Goal: Task Accomplishment & Management: Complete application form

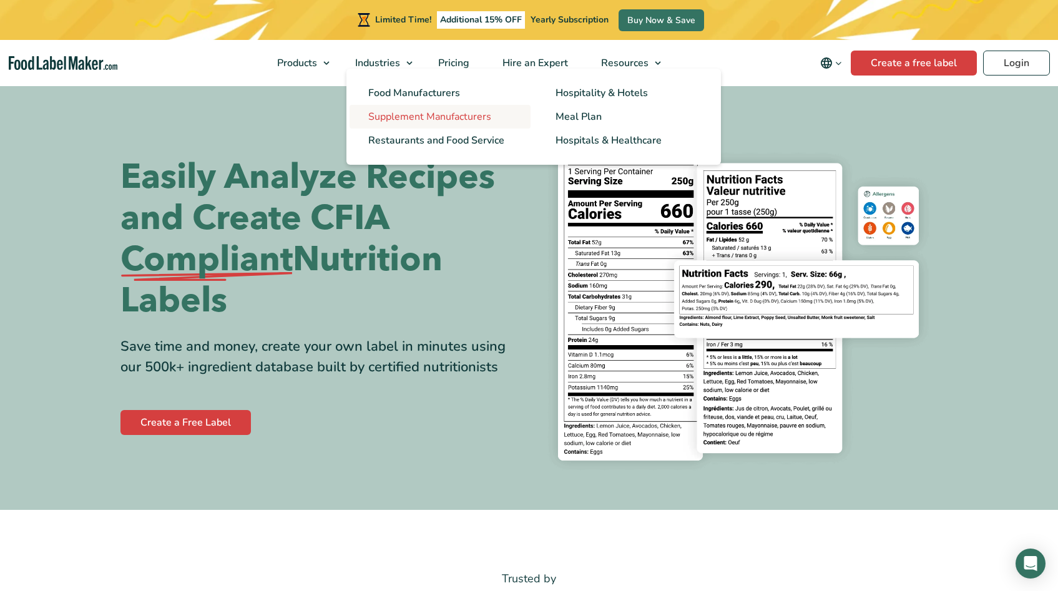
click at [438, 114] on span "Supplement Manufacturers" at bounding box center [429, 117] width 123 height 14
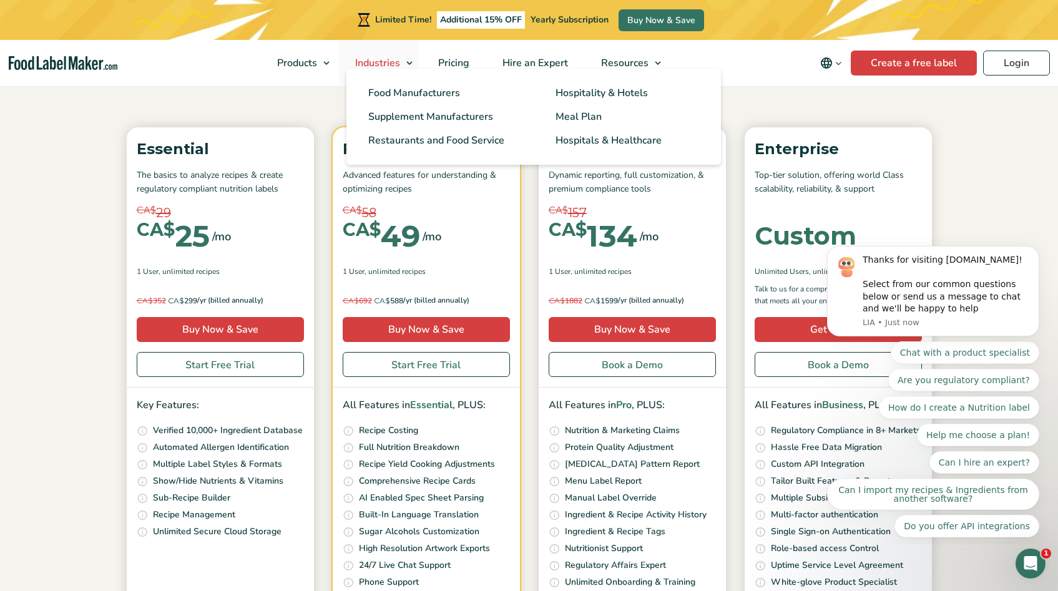
click at [390, 65] on span "Industries" at bounding box center [376, 63] width 50 height 14
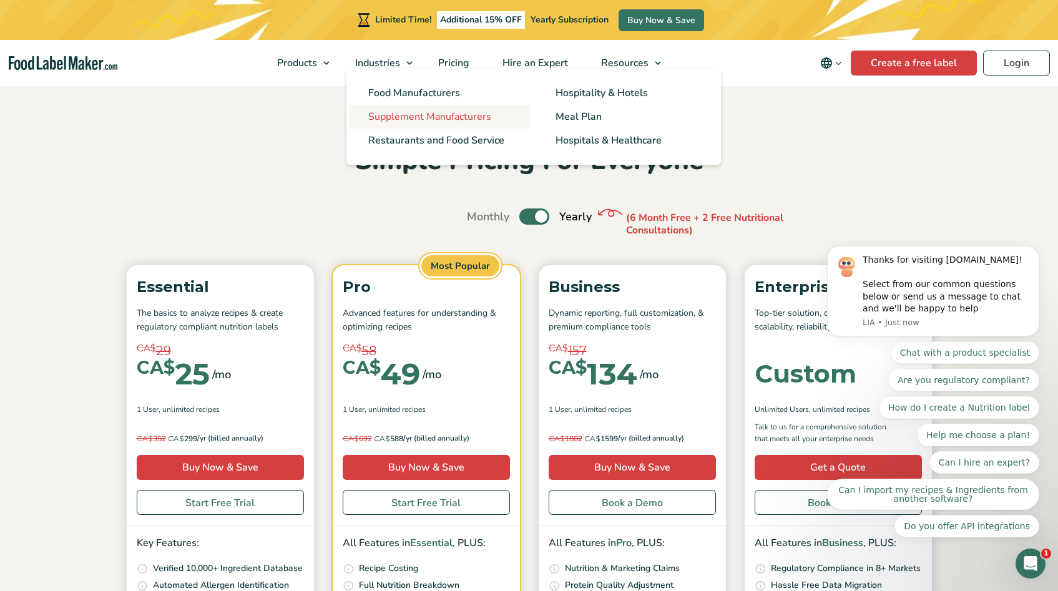
click at [411, 108] on link "Supplement Manufacturers" at bounding box center [440, 117] width 181 height 24
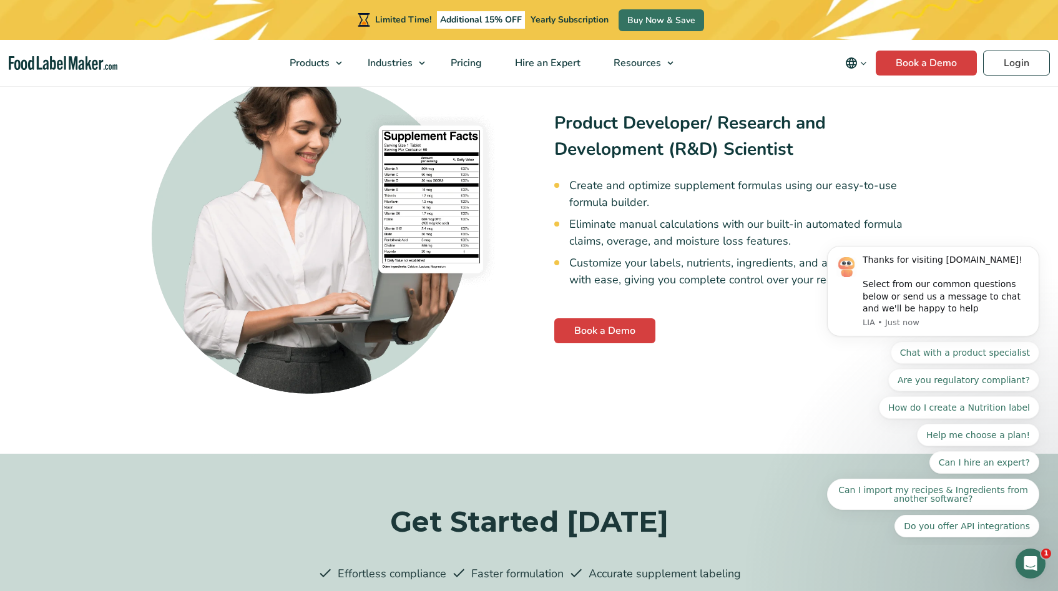
scroll to position [2862, 0]
click at [475, 64] on span "Pricing" at bounding box center [465, 63] width 36 height 14
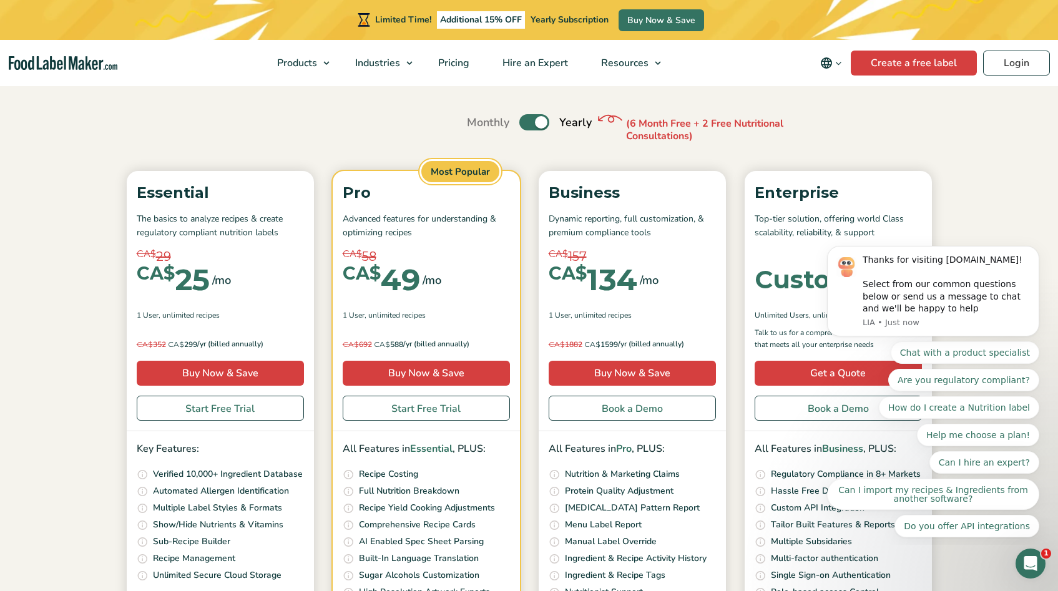
scroll to position [199, 0]
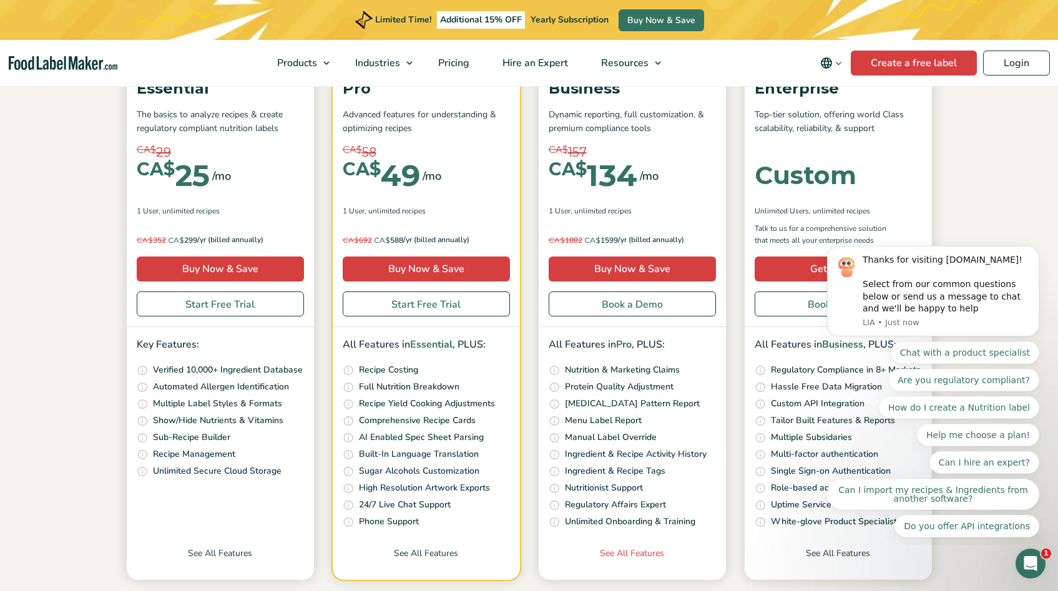
click at [642, 559] on link "See All Features" at bounding box center [632, 563] width 187 height 33
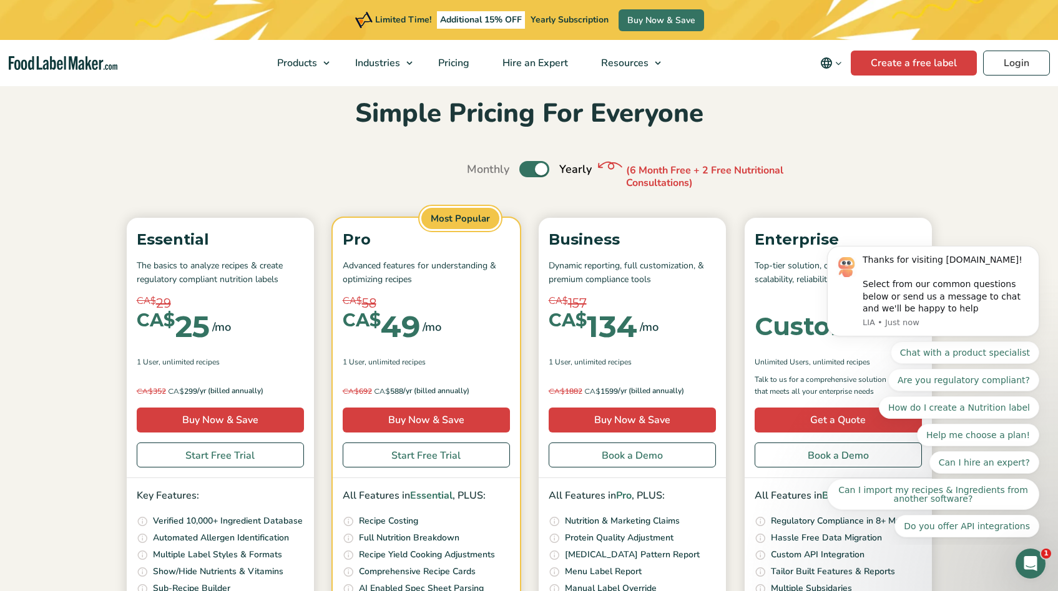
scroll to position [50, 0]
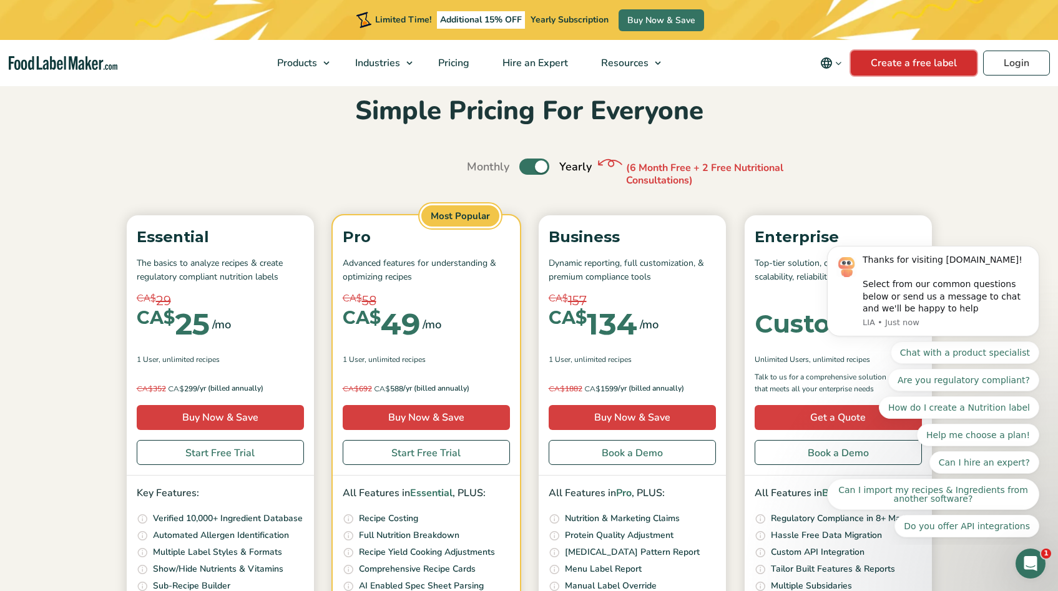
click at [891, 66] on link "Create a free label" at bounding box center [914, 63] width 126 height 25
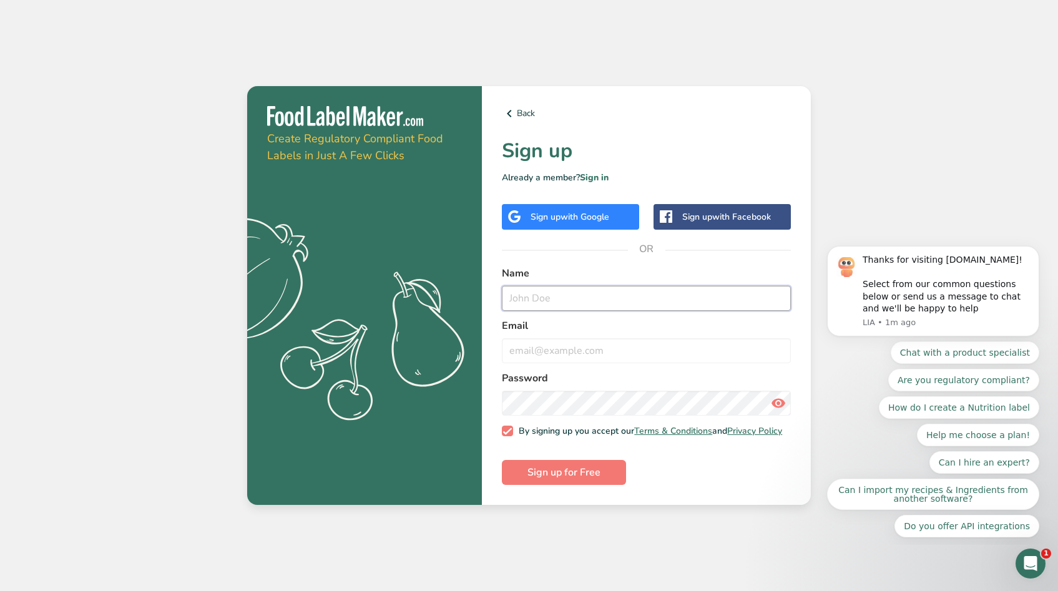
click at [598, 300] on input "text" at bounding box center [646, 298] width 289 height 25
type input "[PERSON_NAME]"
type input "[PERSON_NAME][EMAIL_ADDRESS][DOMAIN_NAME]"
click at [502, 460] on button "Sign up for Free" at bounding box center [564, 472] width 124 height 25
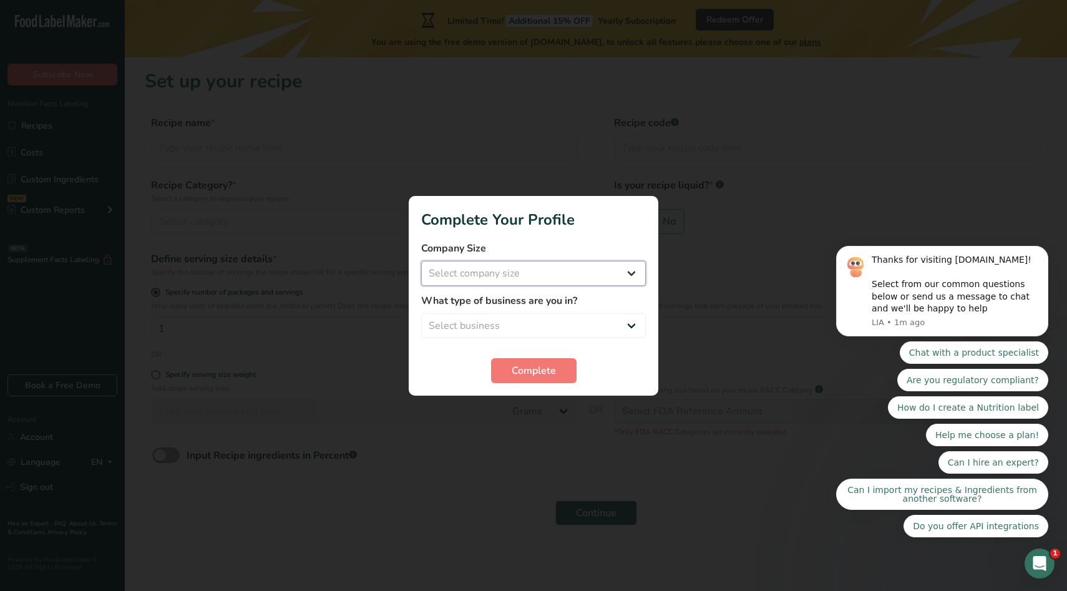
click at [526, 272] on select "Select company size Fewer than 10 Employees 10 to 50 Employees 51 to 500 Employ…" at bounding box center [533, 273] width 225 height 25
select select "2"
click at [421, 261] on select "Select company size Fewer than 10 Employees 10 to 50 Employees 51 to 500 Employ…" at bounding box center [533, 273] width 225 height 25
click at [517, 313] on select "Select business Packaged Food Manufacturer Restaurant & Cafe Bakery Meal Plans …" at bounding box center [533, 325] width 225 height 25
select select "8"
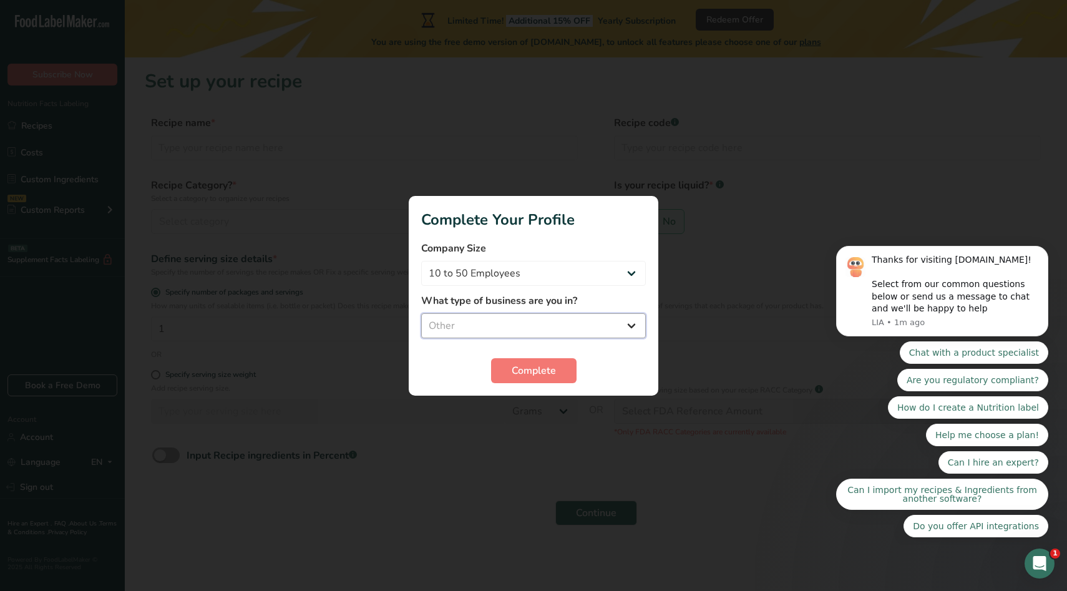
click at [421, 313] on select "Select business Packaged Food Manufacturer Restaurant & Cafe Bakery Meal Plans …" at bounding box center [533, 325] width 225 height 25
click at [545, 365] on span "Complete" at bounding box center [534, 370] width 44 height 15
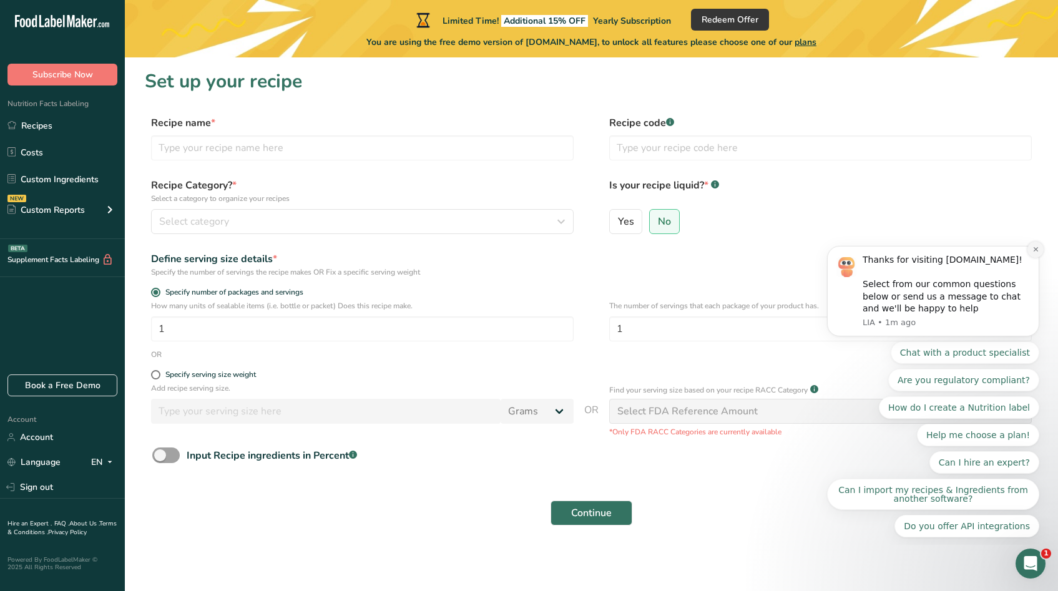
click at [1029, 251] on button "Dismiss notification" at bounding box center [1036, 250] width 16 height 16
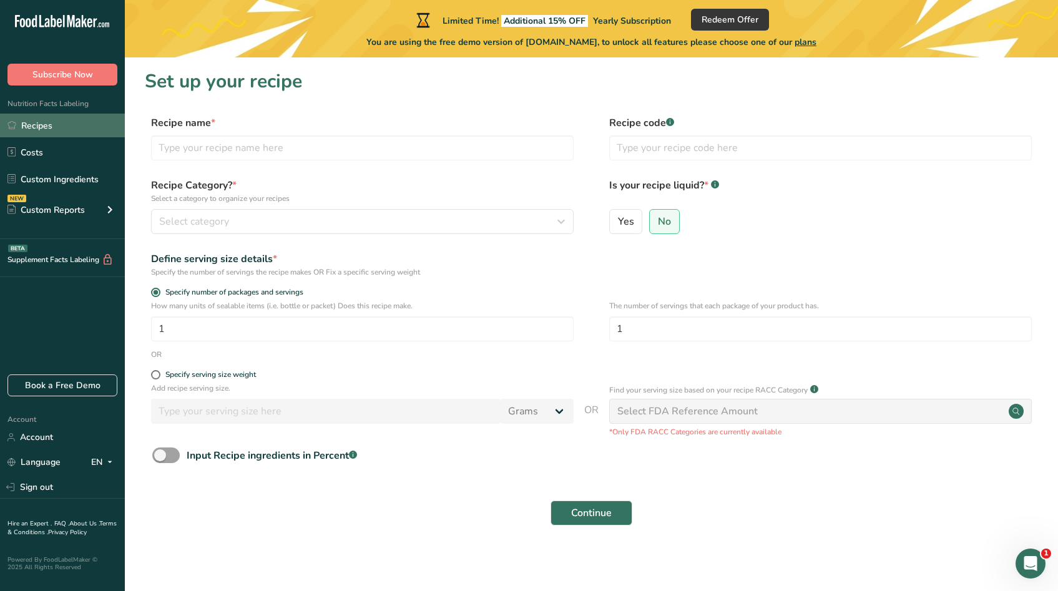
click at [47, 129] on link "Recipes" at bounding box center [62, 126] width 125 height 24
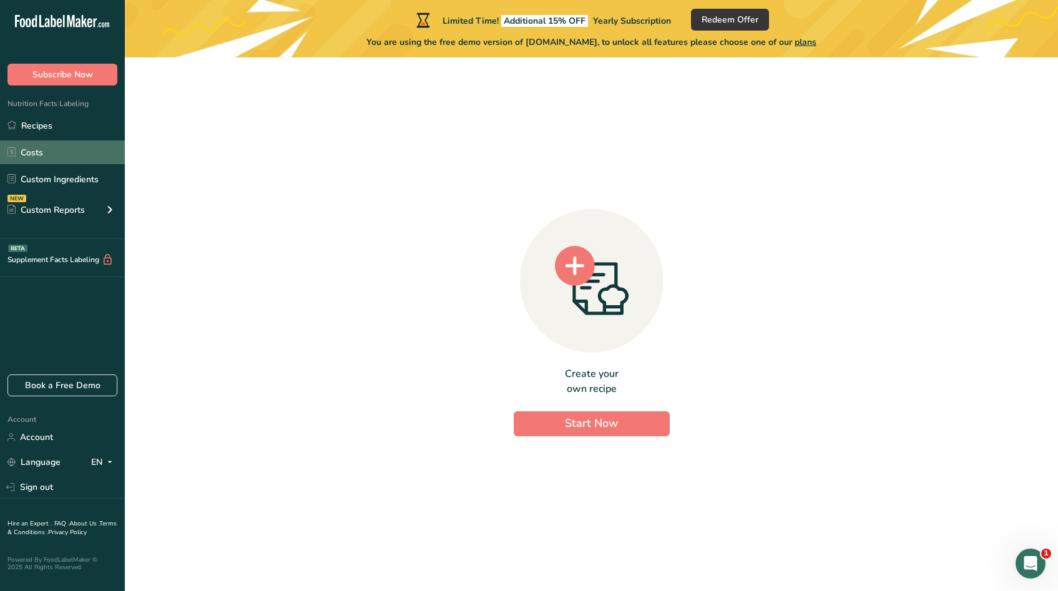
click at [48, 150] on link "Costs" at bounding box center [62, 152] width 125 height 24
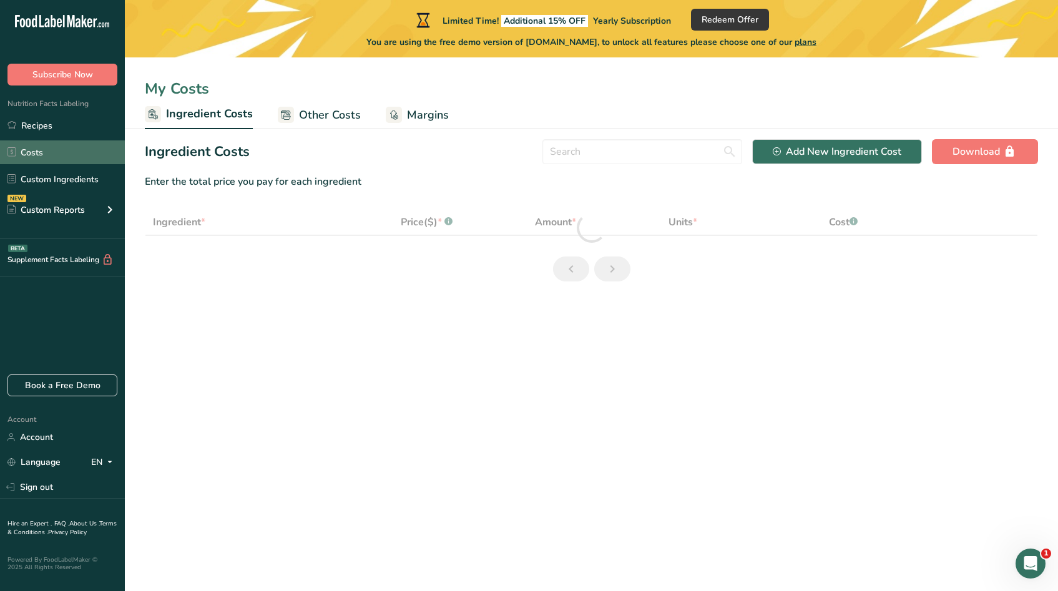
select select "1"
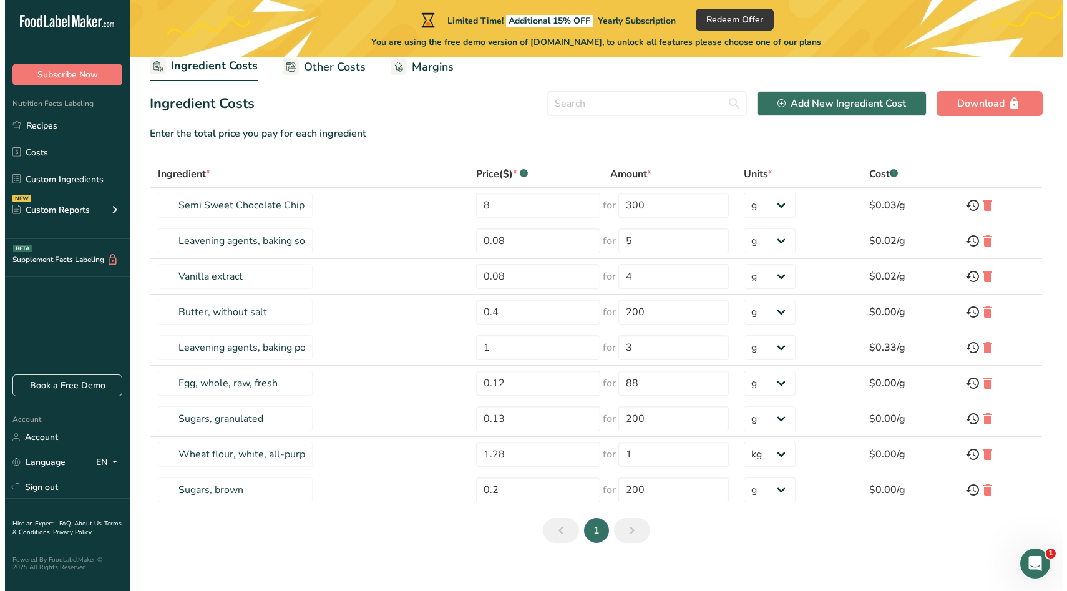
scroll to position [54, 0]
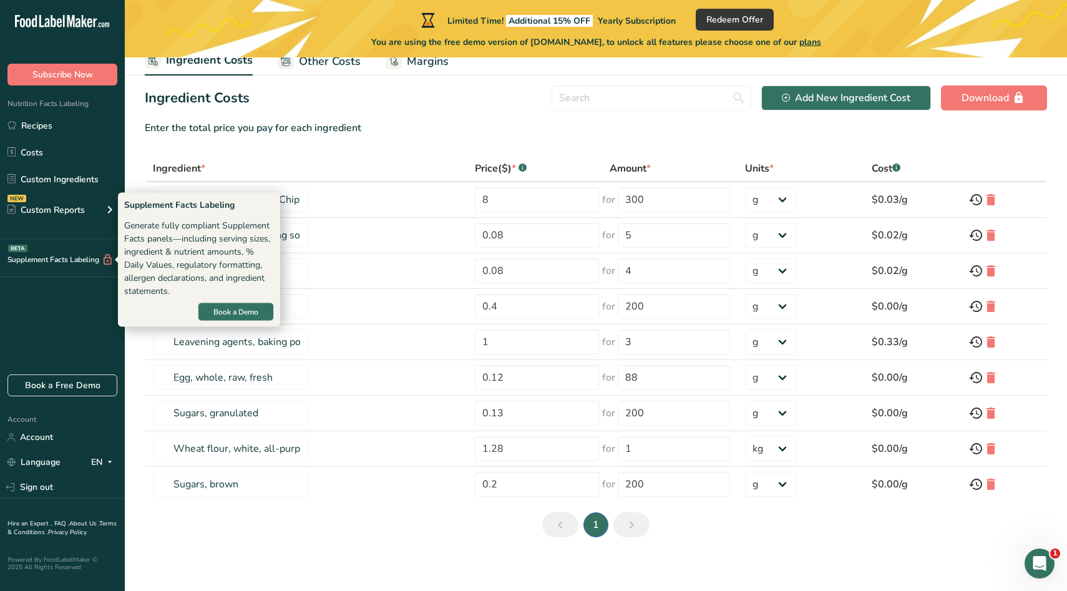
click at [39, 264] on div "Supplement Facts Labeling BETA" at bounding box center [57, 259] width 114 height 13
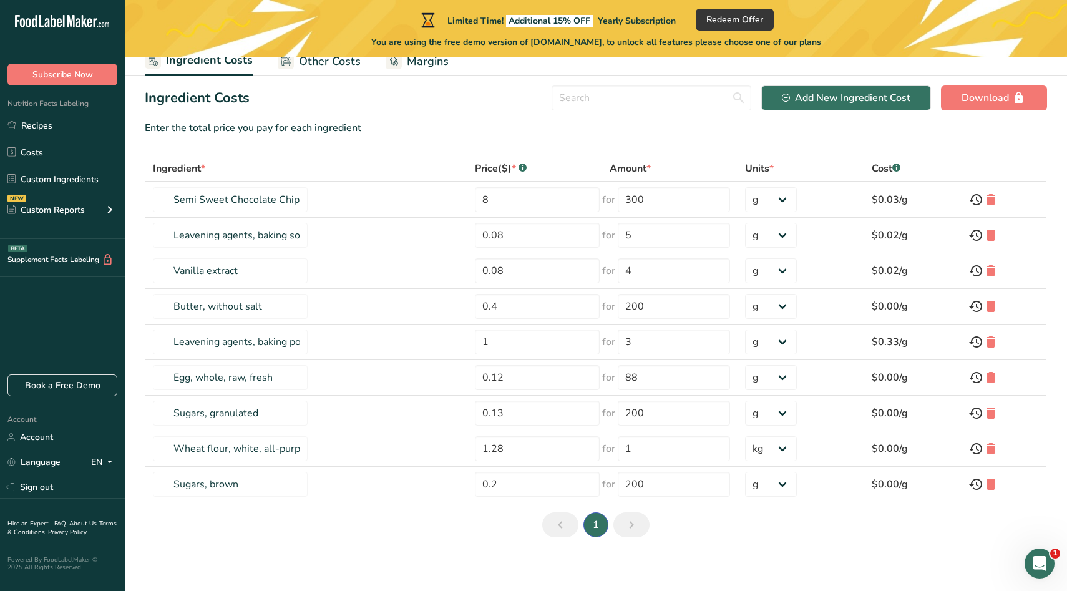
click at [297, 66] on link "Other Costs" at bounding box center [319, 61] width 83 height 28
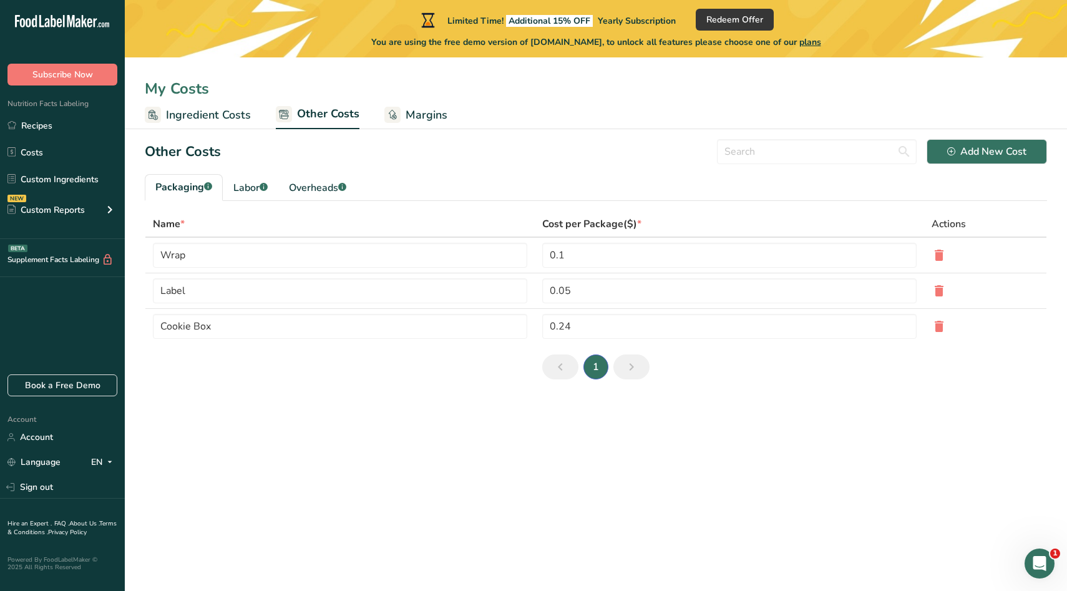
click at [409, 119] on span "Margins" at bounding box center [427, 115] width 42 height 17
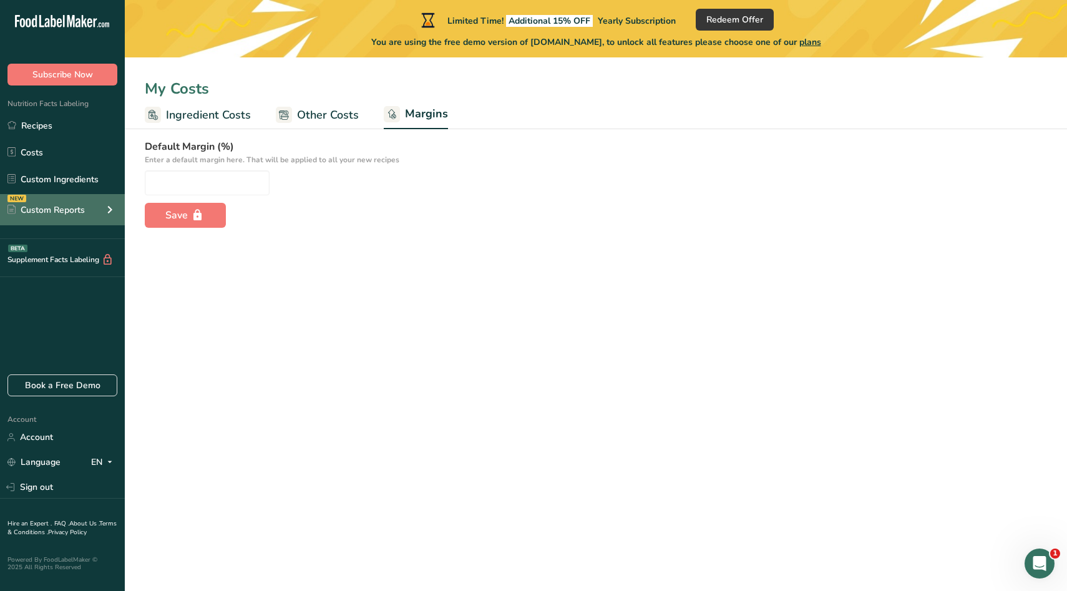
click at [61, 216] on div "NEW Custom Reports" at bounding box center [62, 209] width 125 height 31
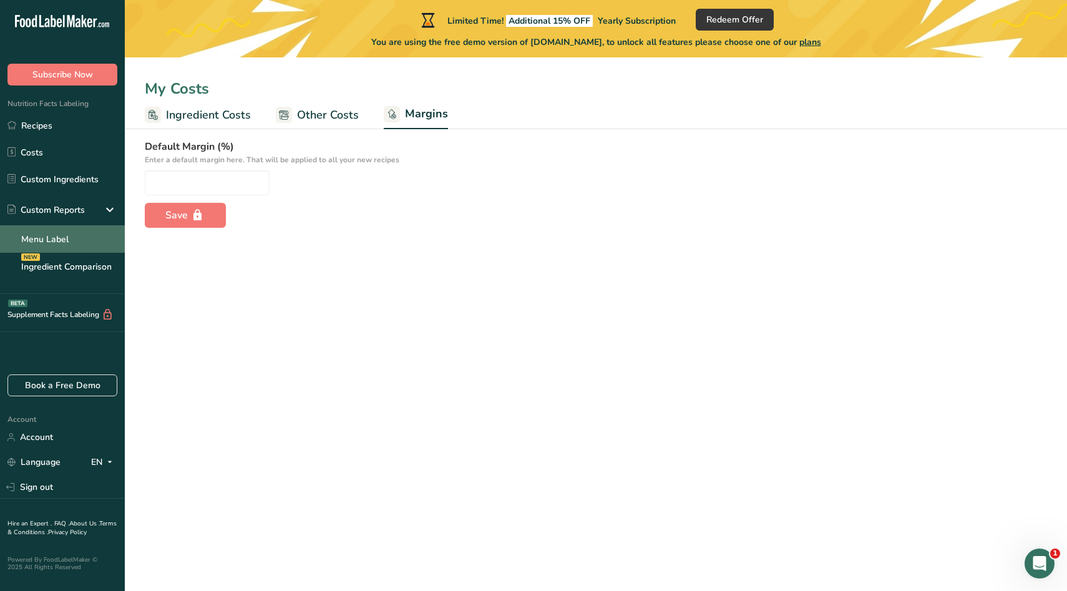
click at [75, 238] on link "Menu Label" at bounding box center [62, 238] width 125 height 27
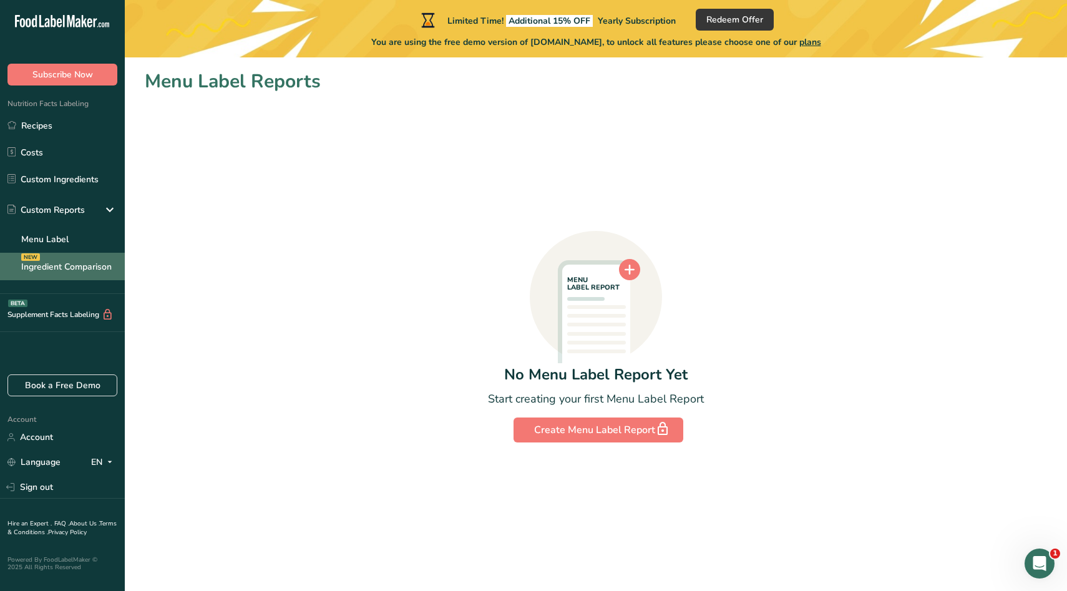
click at [60, 268] on link "Ingredient Comparison NEW" at bounding box center [62, 266] width 125 height 27
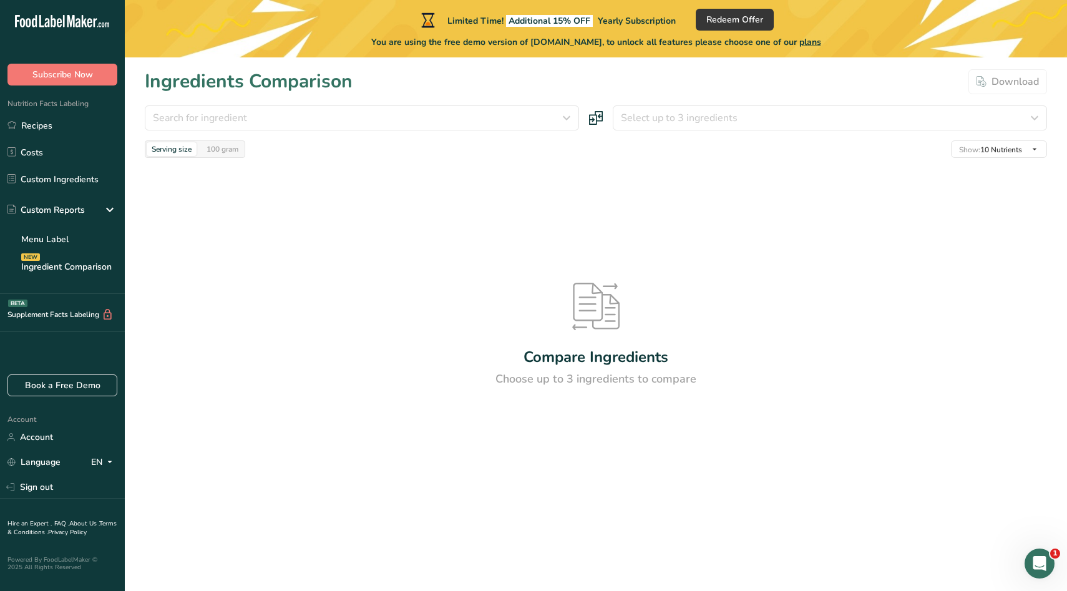
click at [67, 314] on div "Supplement Facts Labeling BETA" at bounding box center [57, 314] width 114 height 13
click at [81, 318] on div "Supplement Facts Labeling BETA" at bounding box center [57, 314] width 114 height 13
click at [60, 128] on link "Recipes" at bounding box center [62, 126] width 125 height 24
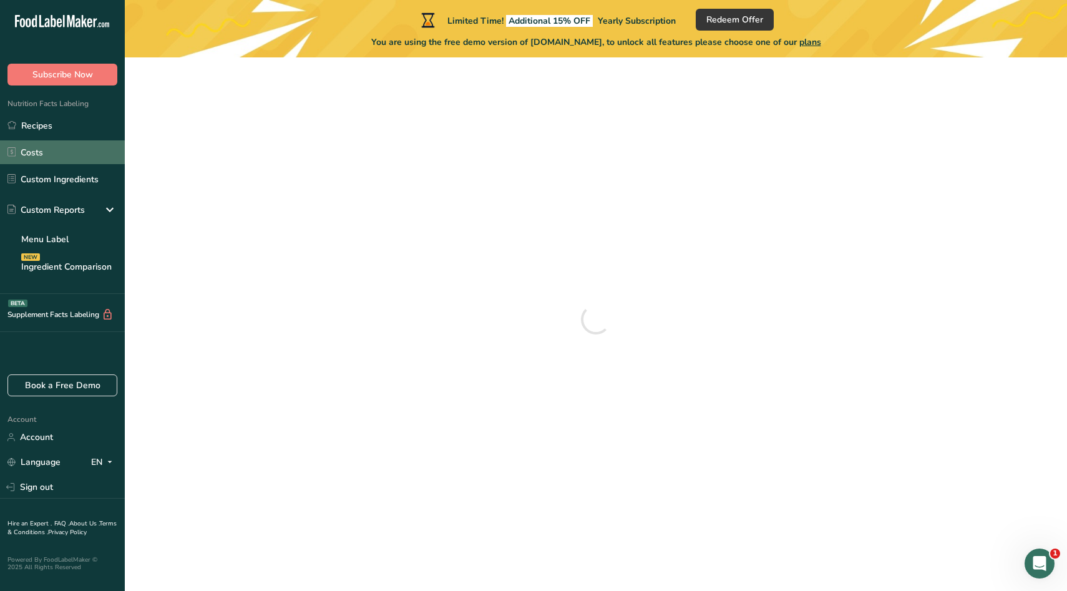
click at [53, 160] on link "Costs" at bounding box center [62, 152] width 125 height 24
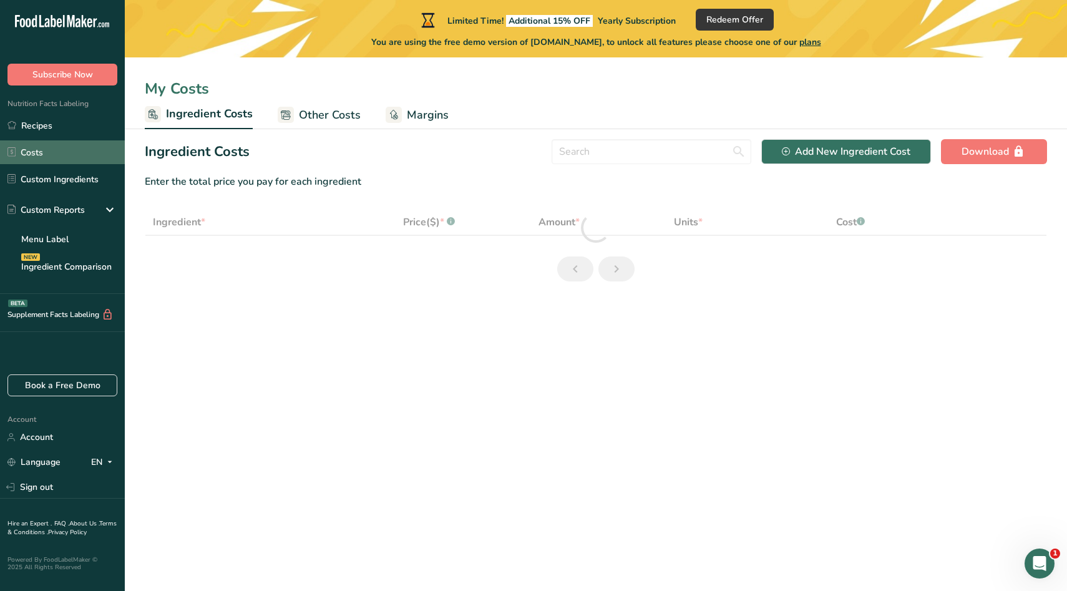
select select "1"
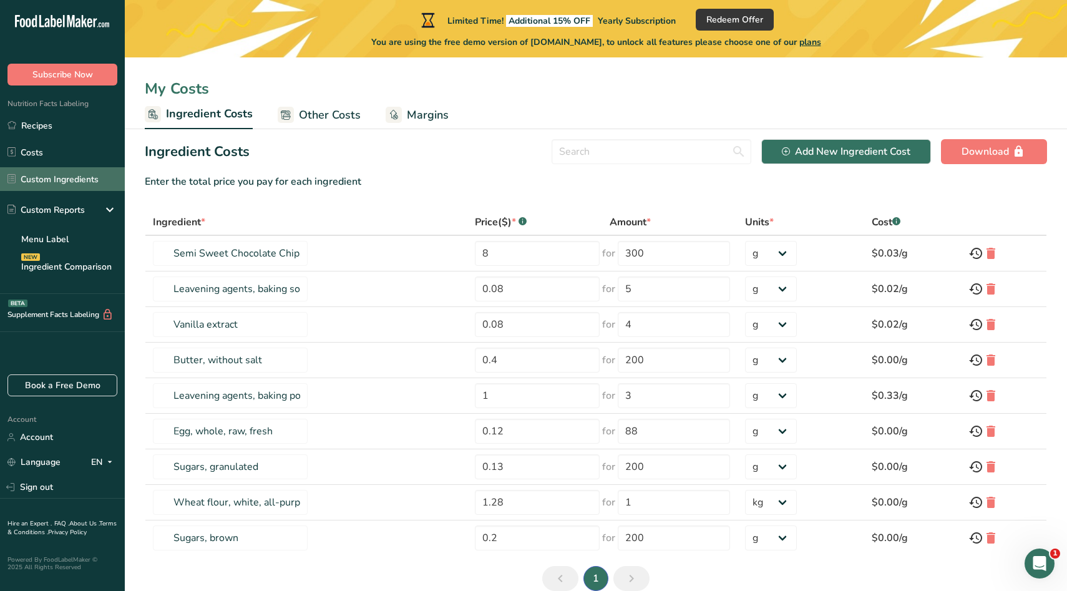
click at [83, 189] on link "Custom Ingredients" at bounding box center [62, 179] width 125 height 24
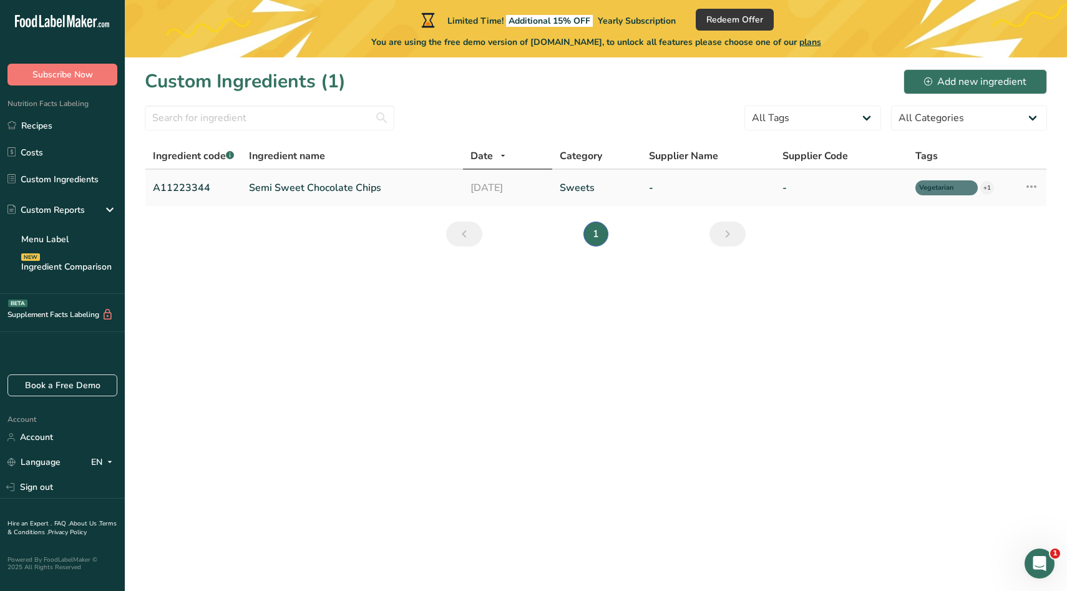
click at [280, 184] on link "Semi Sweet Chocolate Chips" at bounding box center [352, 187] width 207 height 15
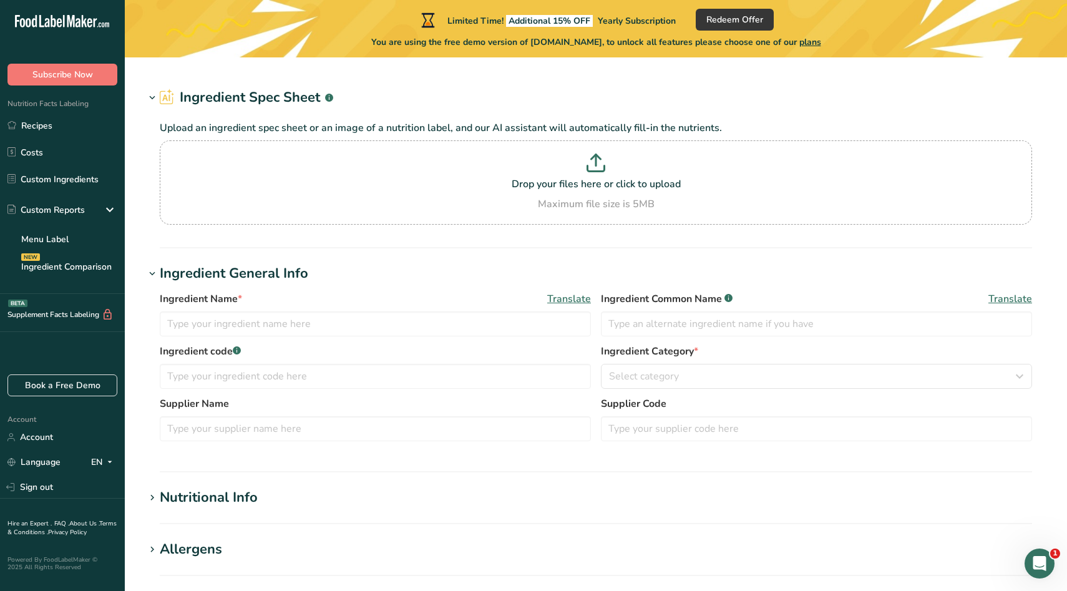
type input "Semi Sweet Chocolate Chips"
type input "Choco Chips"
type input "A11223344"
type input "100"
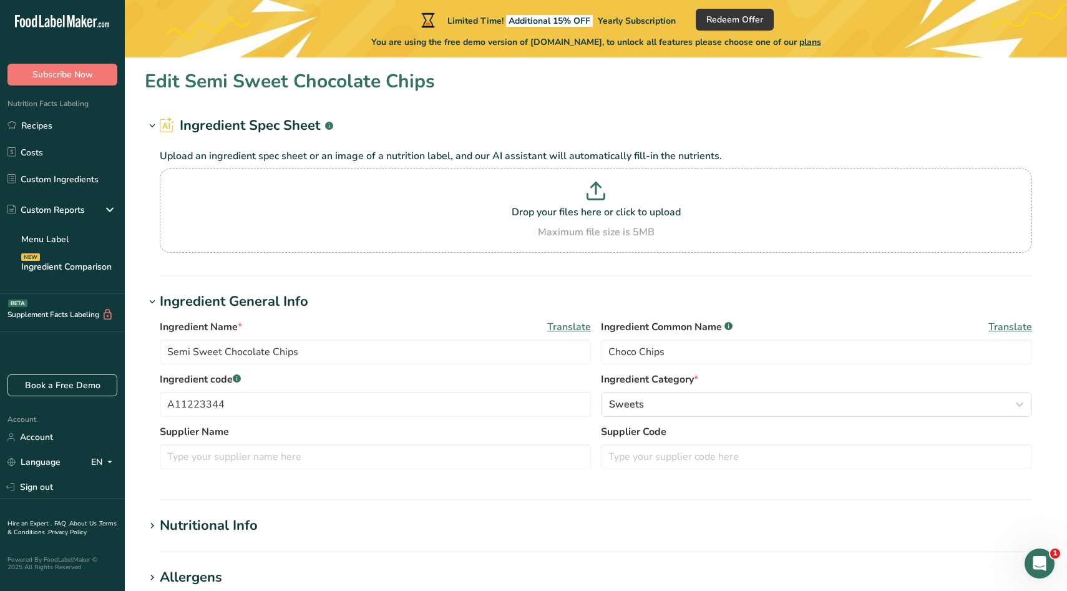
type input "200"
type KJ "836.8"
type Fat "20"
type Fat "4"
type Fat "3"
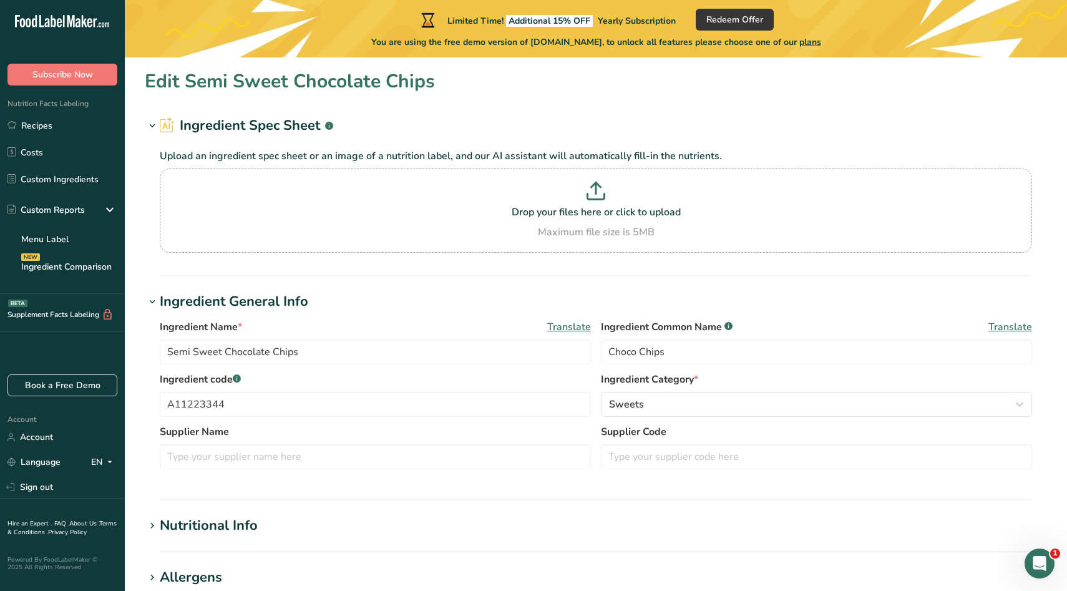
type input "12"
type input "0"
type Carbohydrates "20"
type Fiber "13"
type Sugars "35"
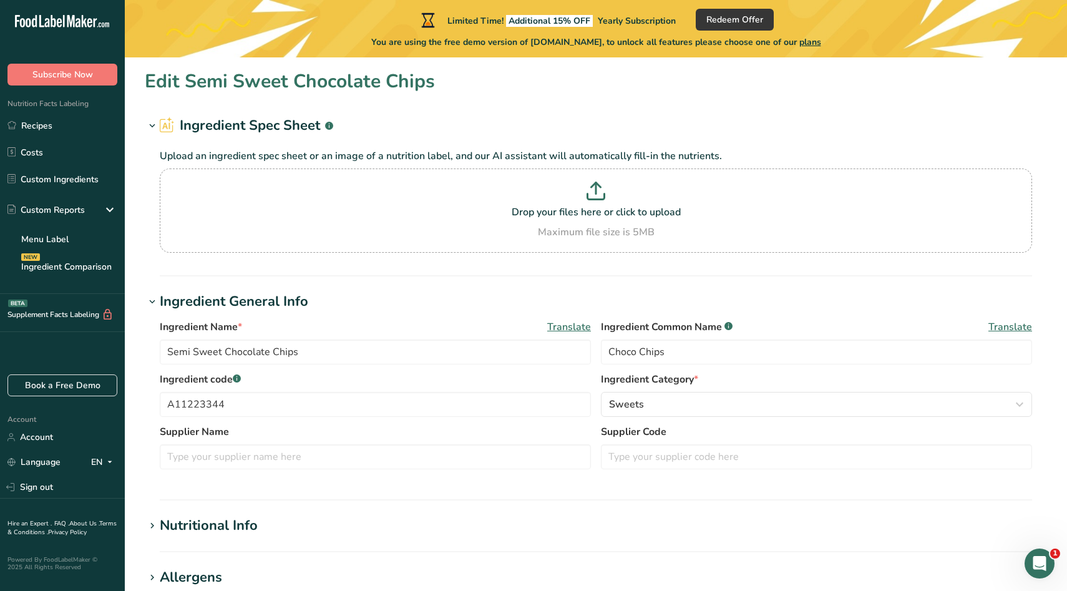
type Sugars "0"
type input "12"
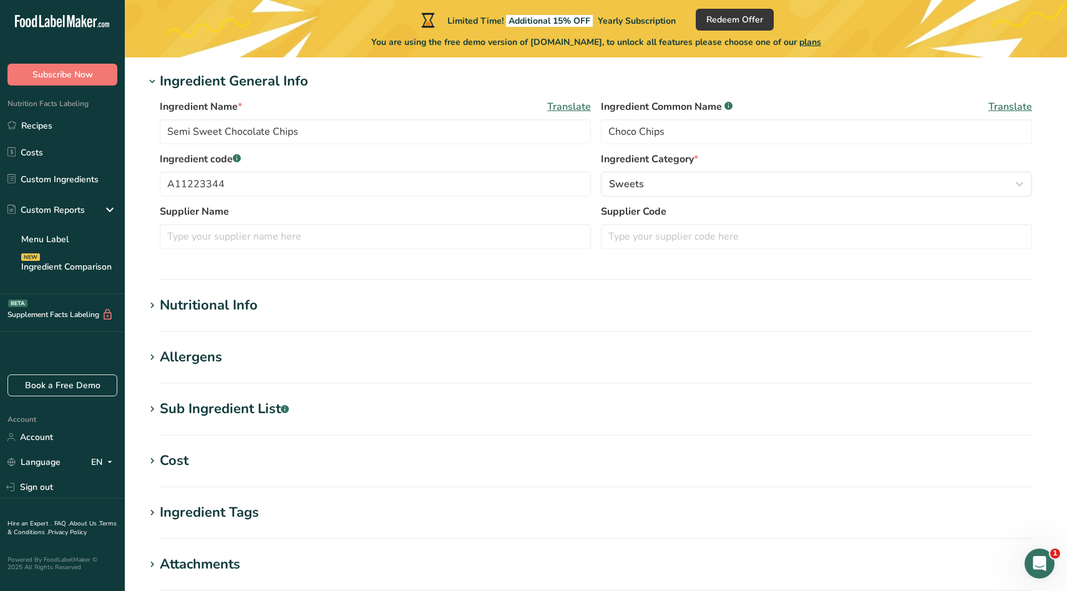
scroll to position [221, 0]
click at [238, 306] on div "Nutritional Info" at bounding box center [209, 305] width 98 height 21
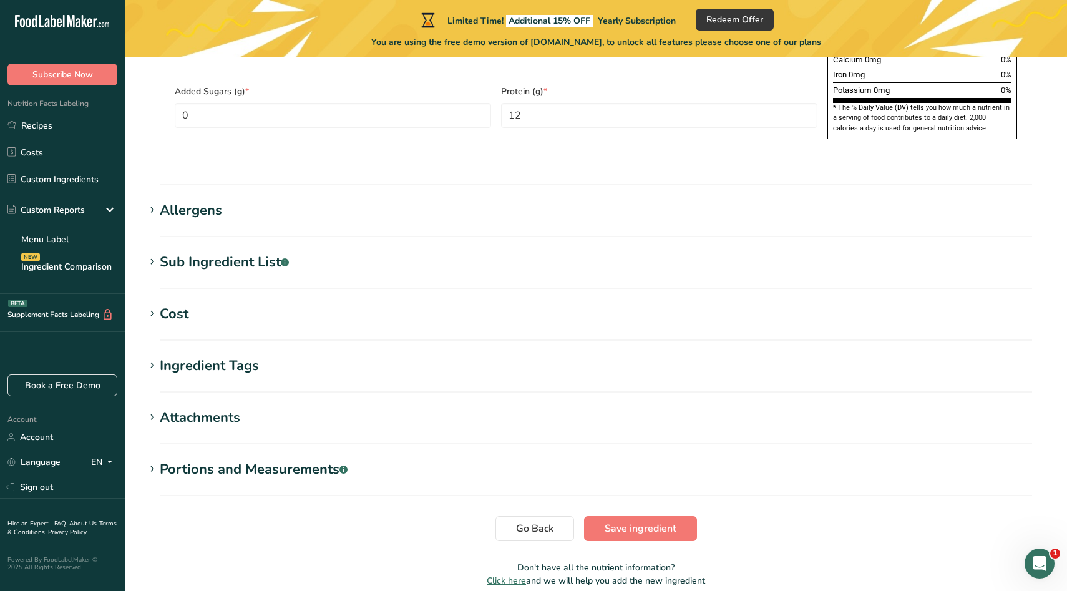
scroll to position [951, 0]
click at [277, 199] on h1 "Allergens" at bounding box center [596, 209] width 903 height 21
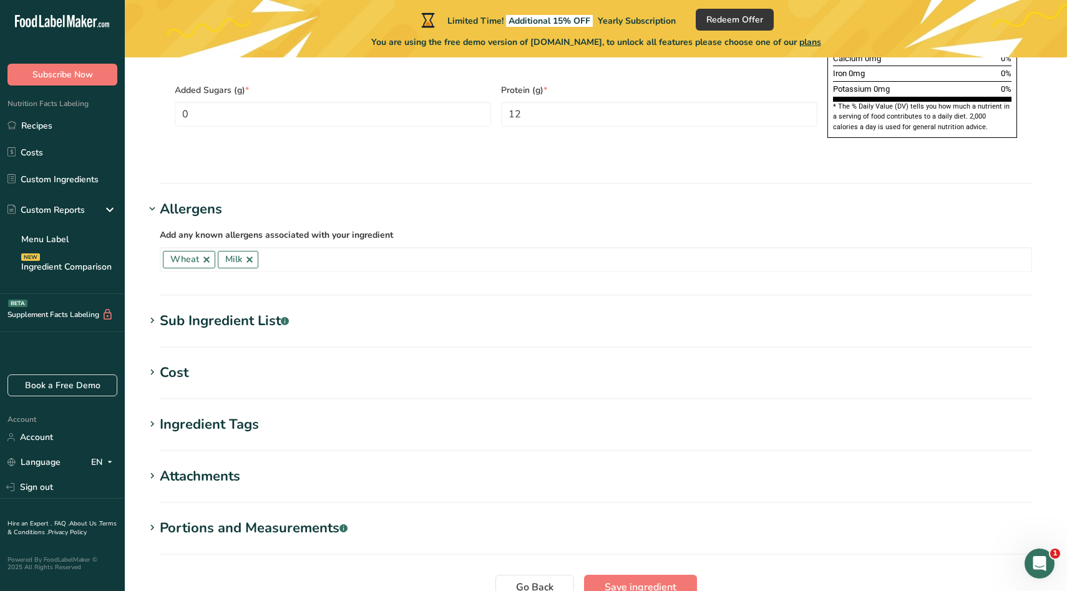
click at [233, 311] on div "Sub Ingredient List .a-a{fill:#347362;}.b-a{fill:#fff;}" at bounding box center [224, 321] width 129 height 21
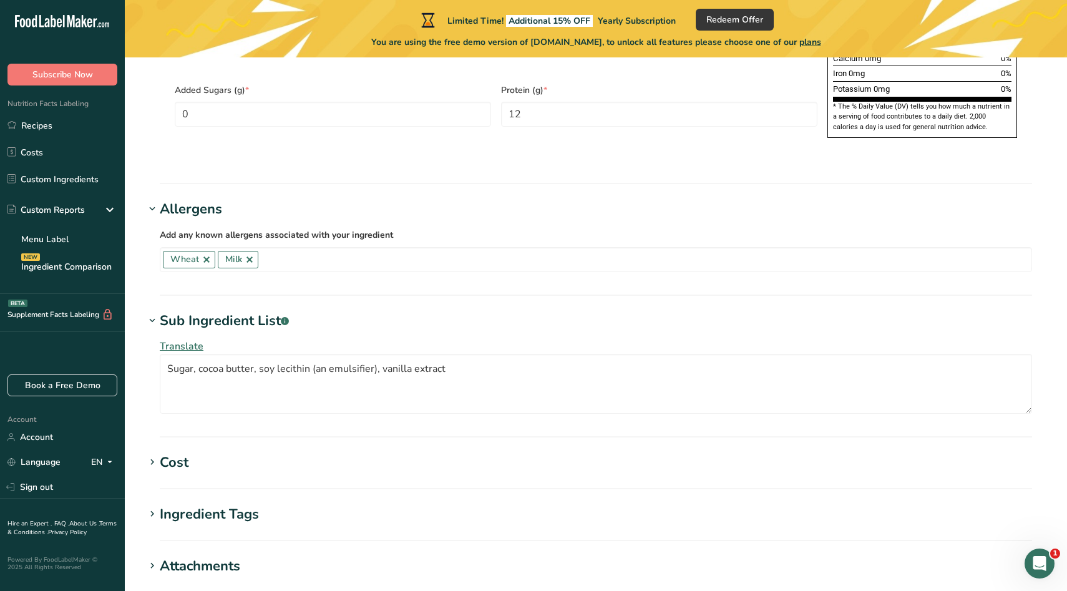
click at [205, 453] on h1 "Cost" at bounding box center [596, 463] width 903 height 21
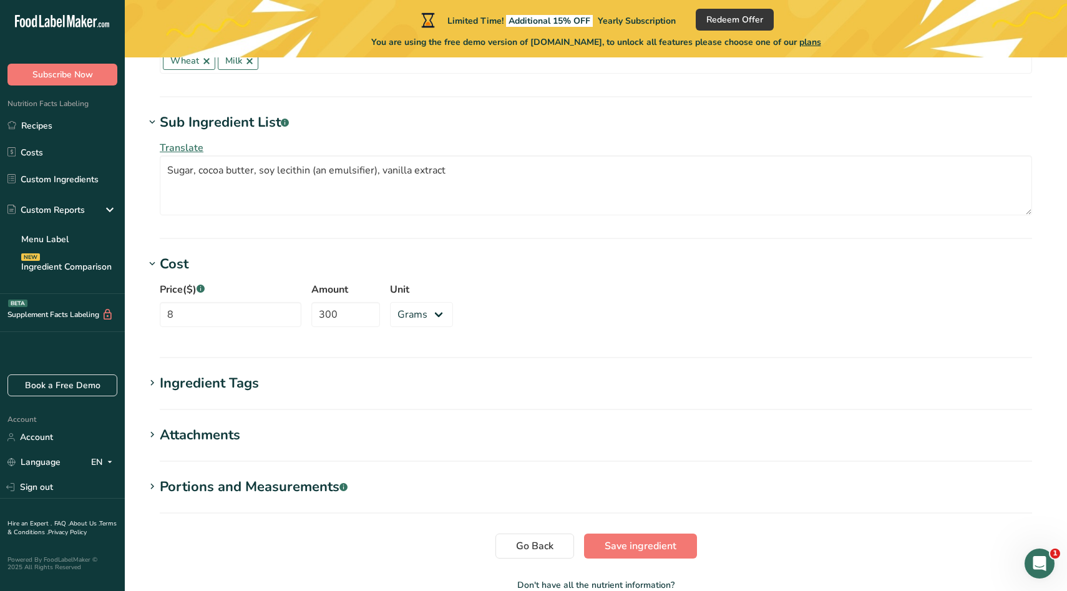
click at [249, 373] on div "Ingredient Tags" at bounding box center [209, 383] width 99 height 21
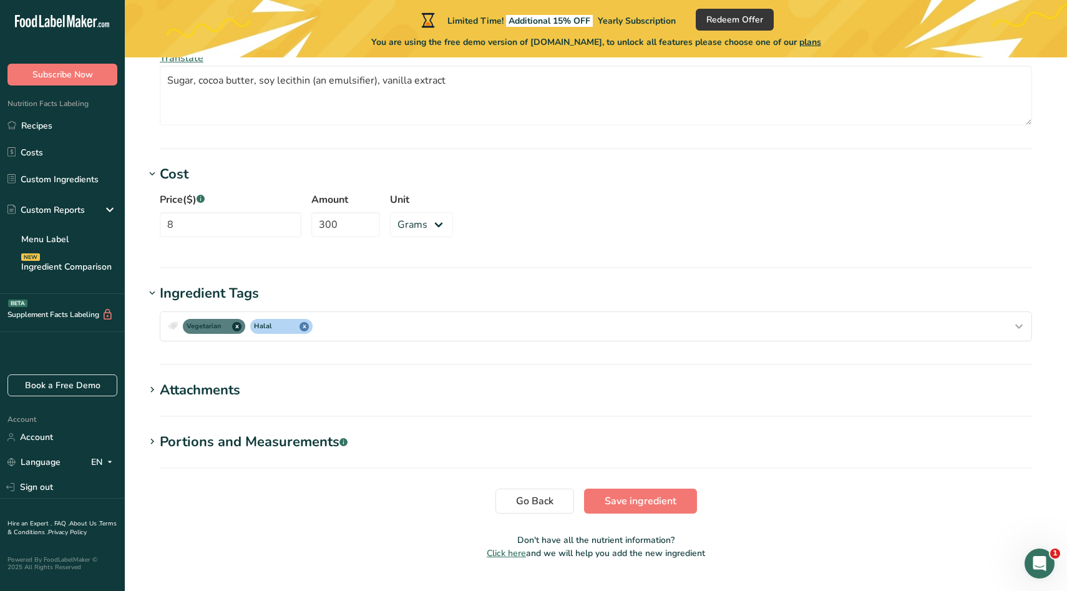
click at [249, 380] on h1 "Attachments" at bounding box center [596, 390] width 903 height 21
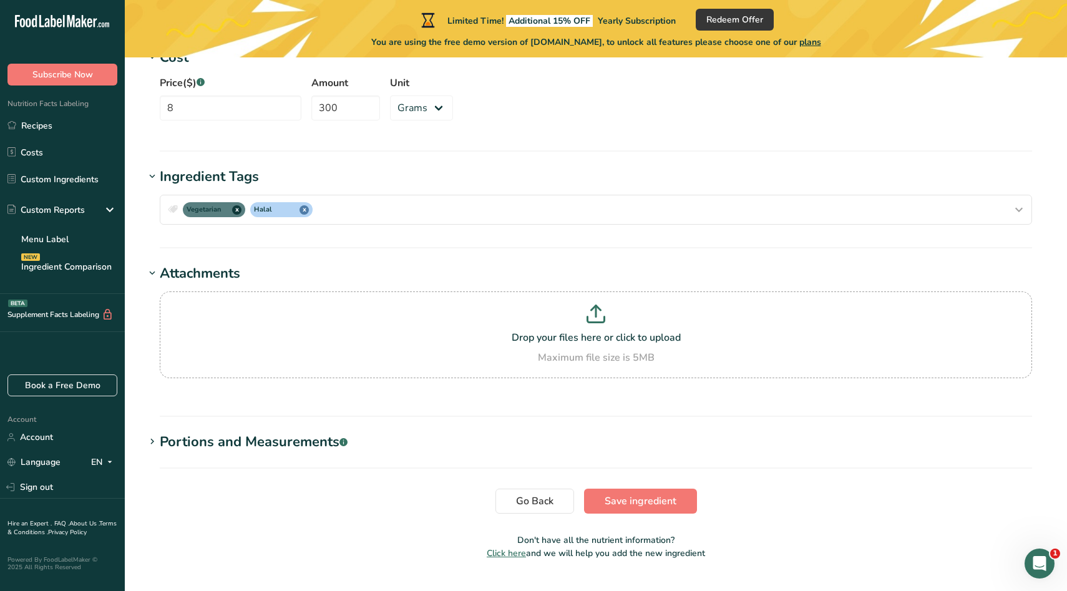
click at [227, 432] on div "Portions and Measurements .a-a{fill:#347362;}.b-a{fill:#fff;}" at bounding box center [254, 442] width 188 height 21
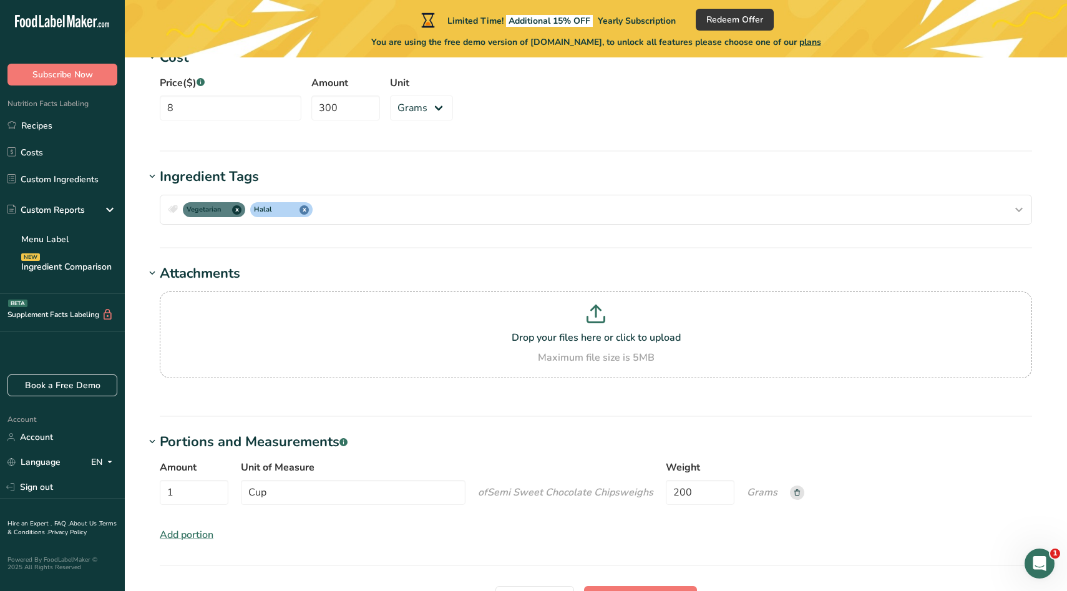
scroll to position [1357, 0]
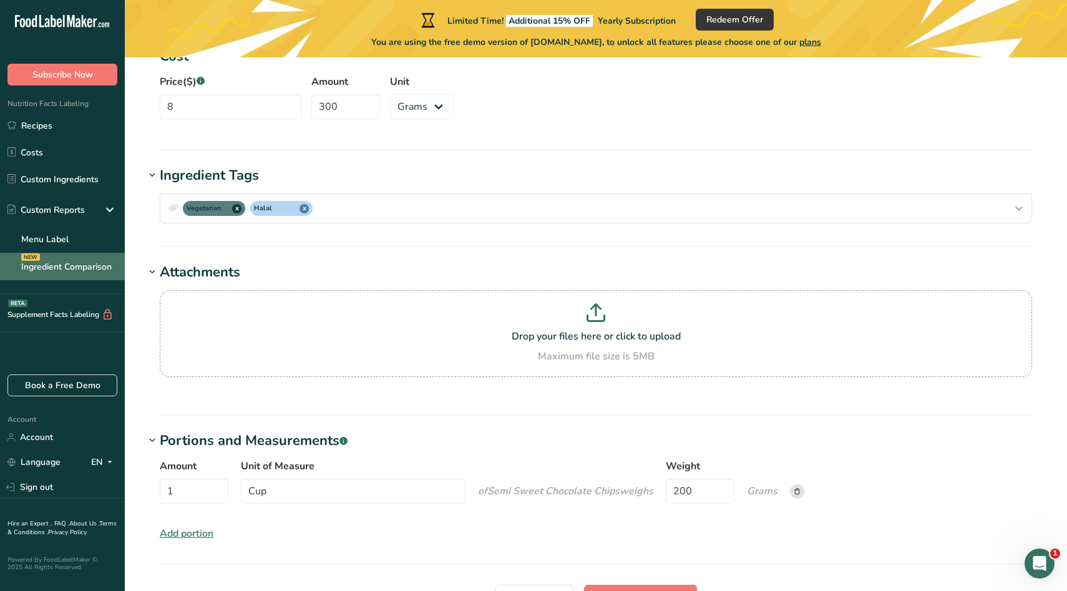
click at [55, 263] on link "Ingredient Comparison NEW" at bounding box center [62, 266] width 125 height 27
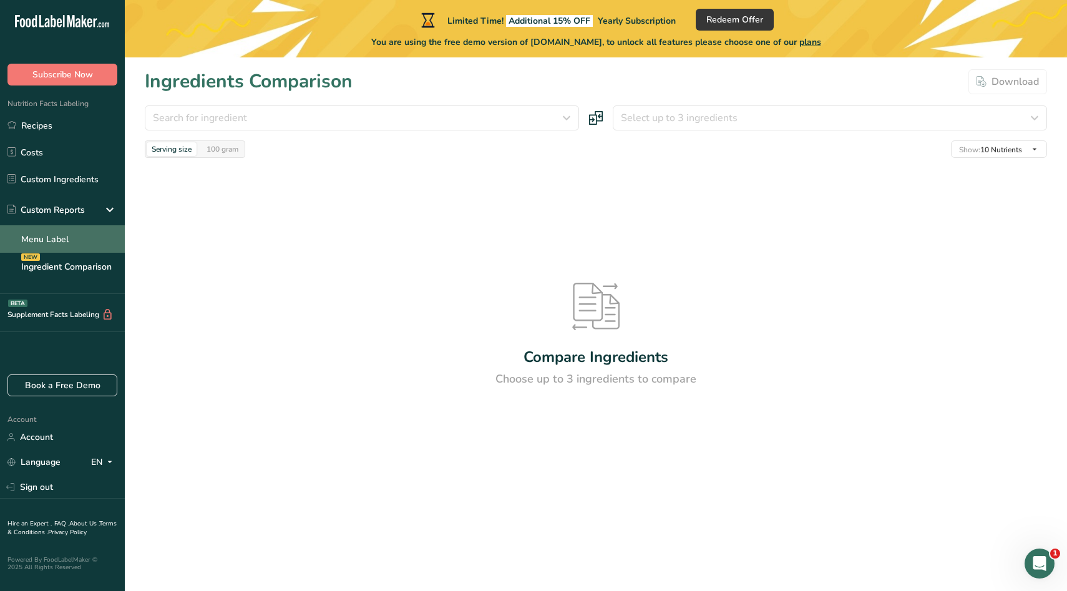
click at [77, 234] on link "Menu Label" at bounding box center [62, 238] width 125 height 27
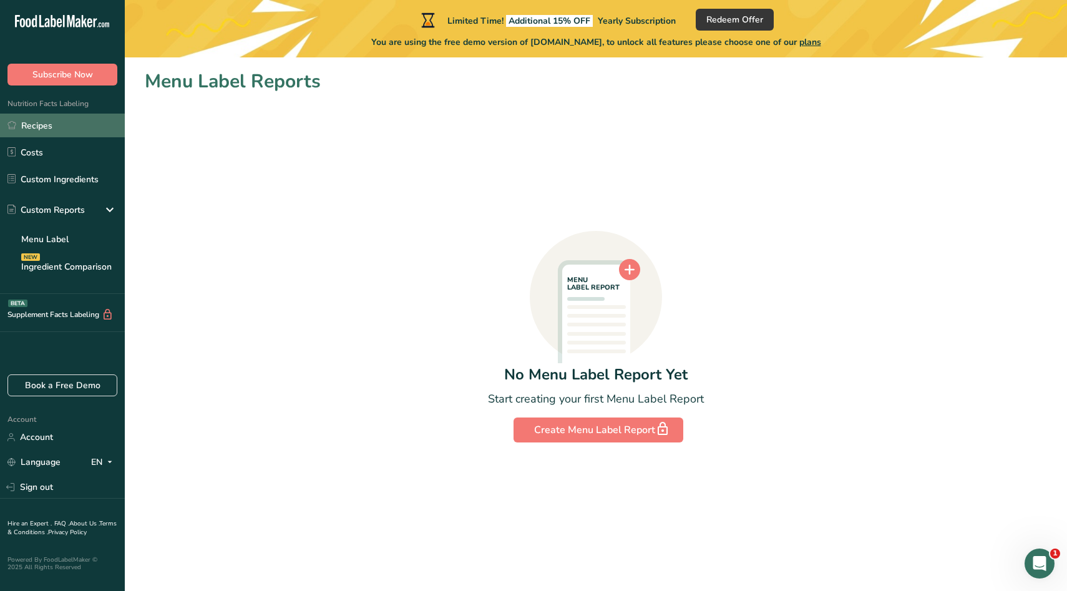
click at [61, 118] on link "Recipes" at bounding box center [62, 126] width 125 height 24
